Goal: Entertainment & Leisure: Consume media (video, audio)

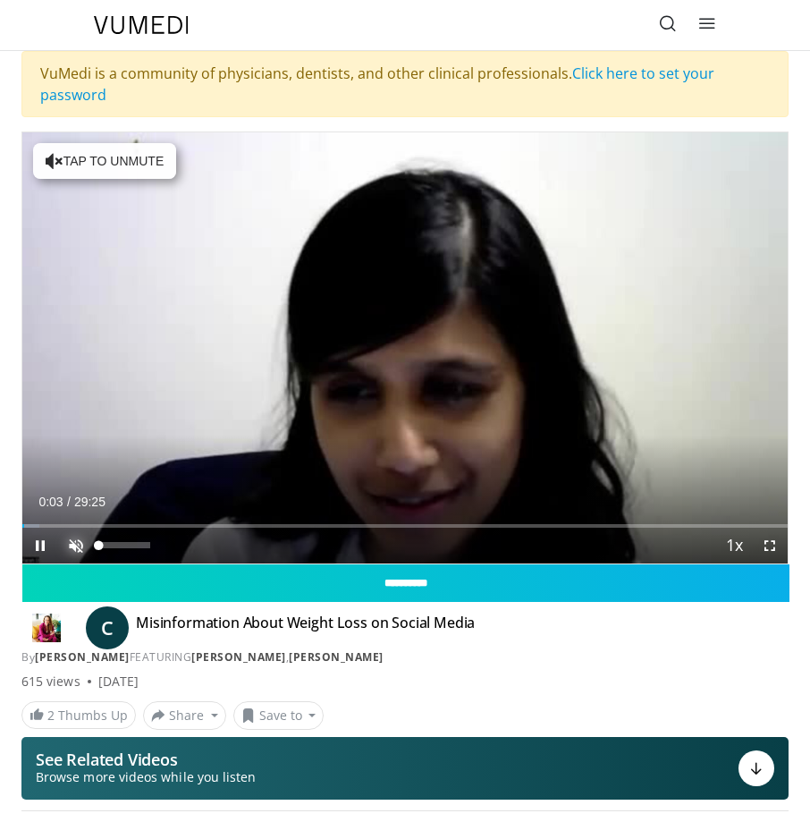
click at [71, 546] on span "Video Player" at bounding box center [76, 546] width 36 height 36
click at [164, 546] on div "Mute 100%" at bounding box center [120, 546] width 125 height 36
click at [72, 545] on span "Video Player" at bounding box center [76, 546] width 36 height 36
click at [72, 545] on video-js "**********" at bounding box center [404, 347] width 765 height 431
click at [73, 537] on span "Video Player" at bounding box center [76, 546] width 36 height 36
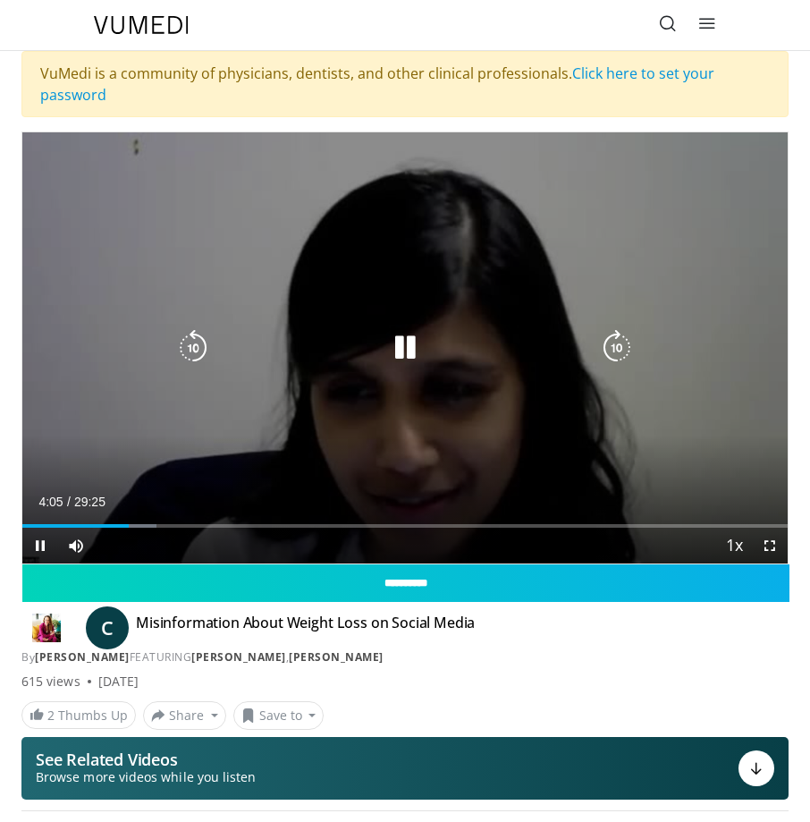
click at [401, 342] on icon "Video Player" at bounding box center [405, 348] width 36 height 36
